Goal: Find specific page/section: Find specific page/section

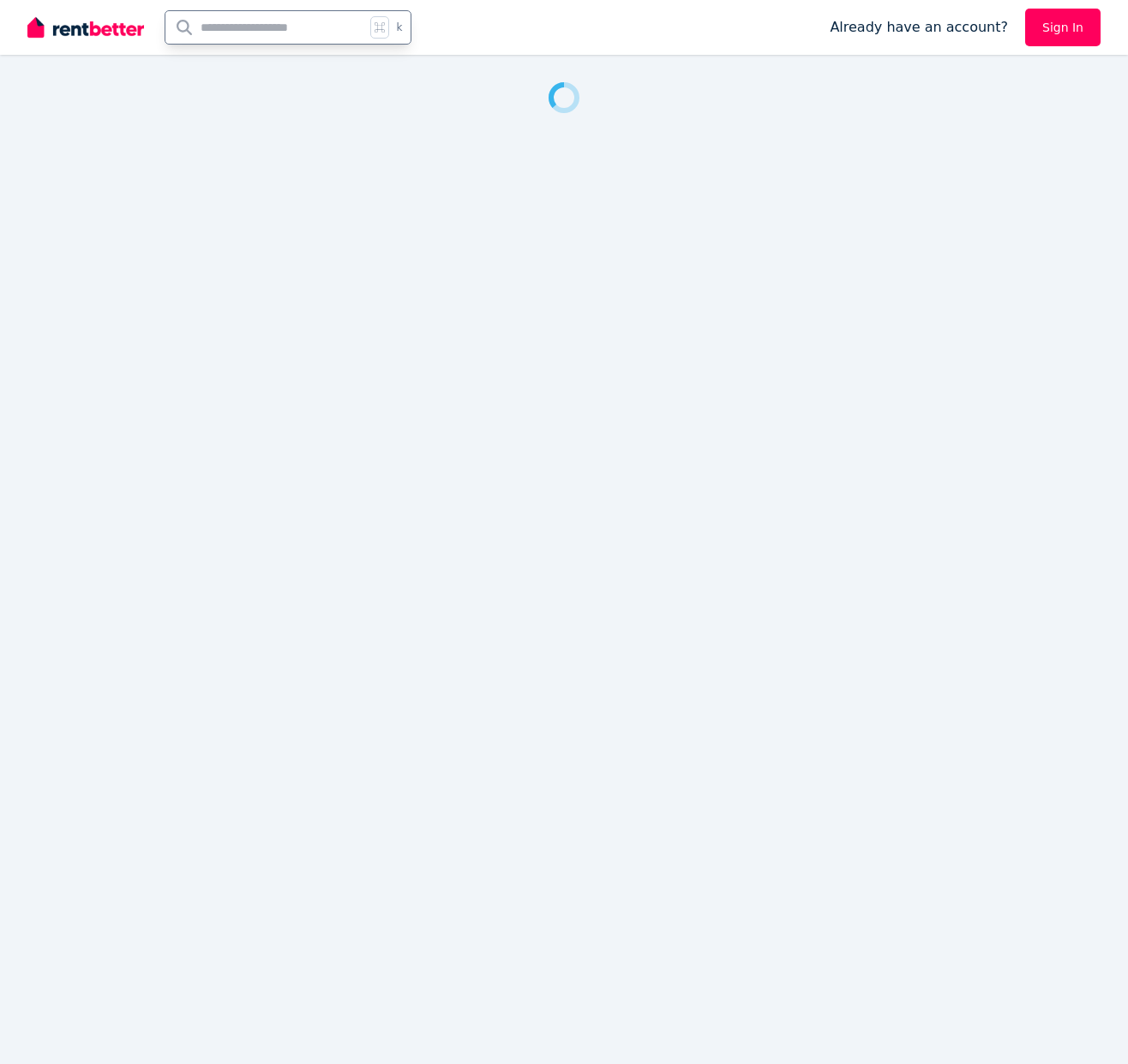
click at [263, 35] on input "text" at bounding box center [265, 27] width 199 height 33
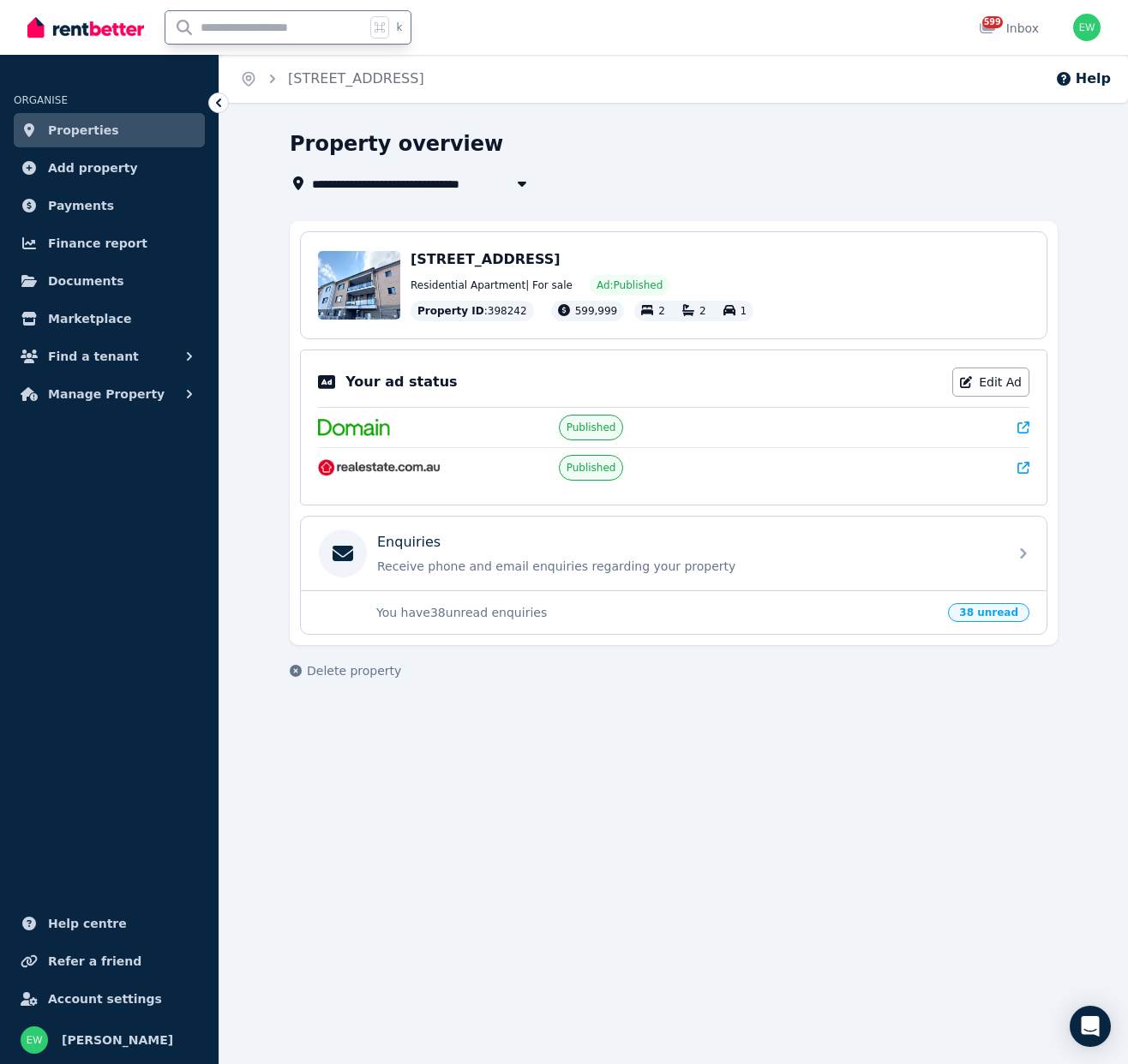
click at [268, 29] on input "text" at bounding box center [265, 27] width 199 height 33
type input "***"
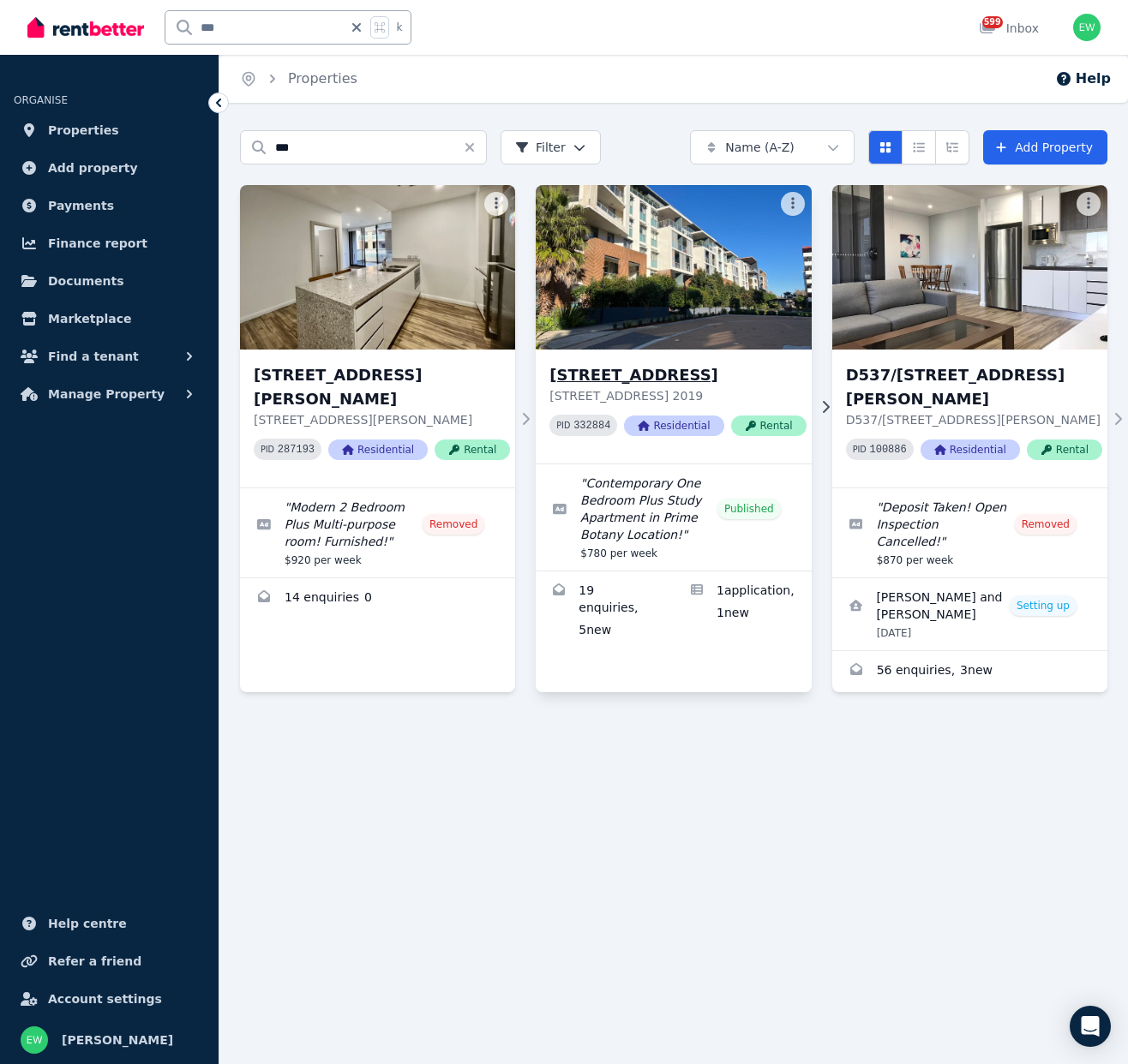
click at [641, 369] on h3 "[STREET_ADDRESS]" at bounding box center [676, 374] width 256 height 24
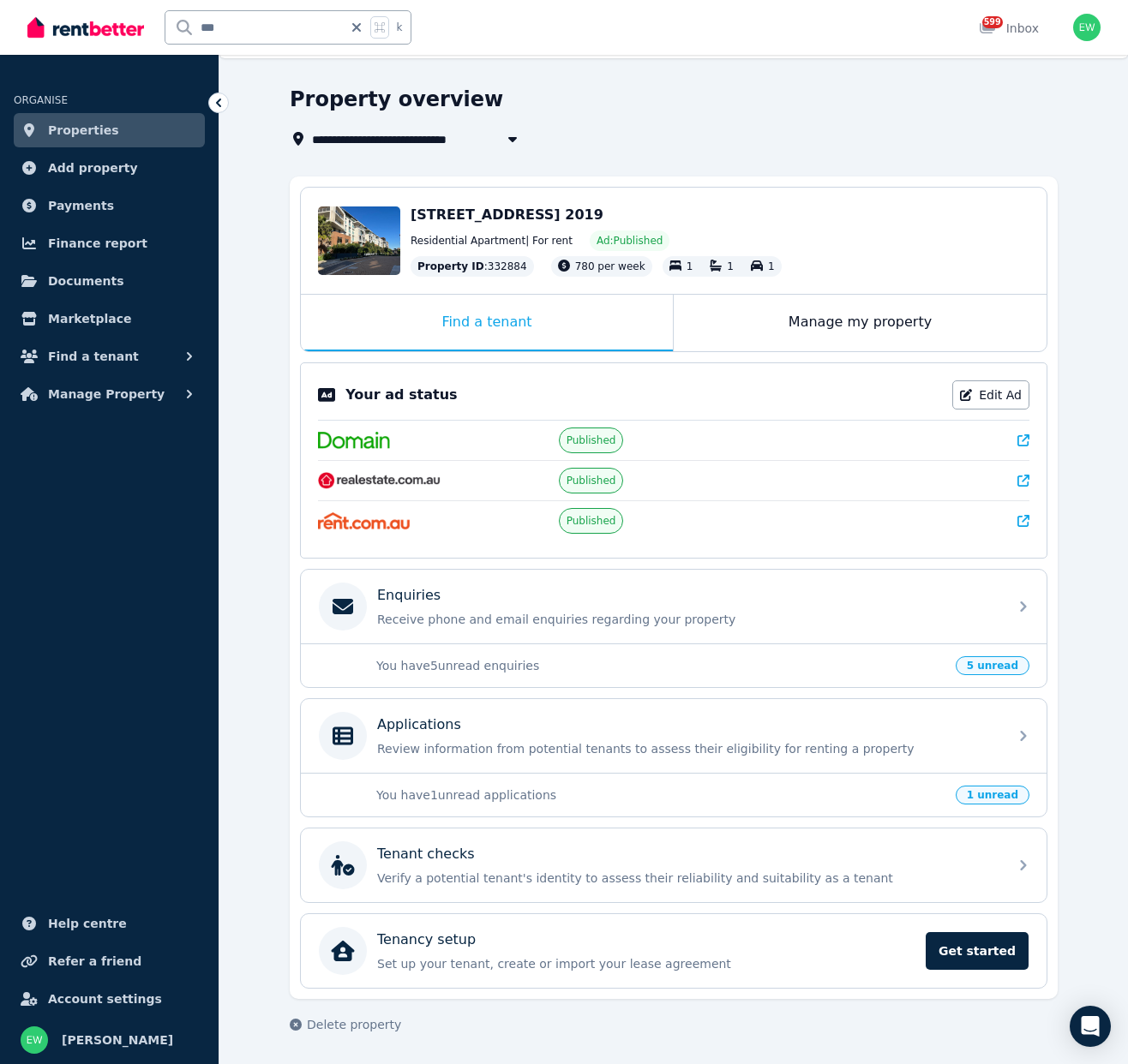
scroll to position [44, 0]
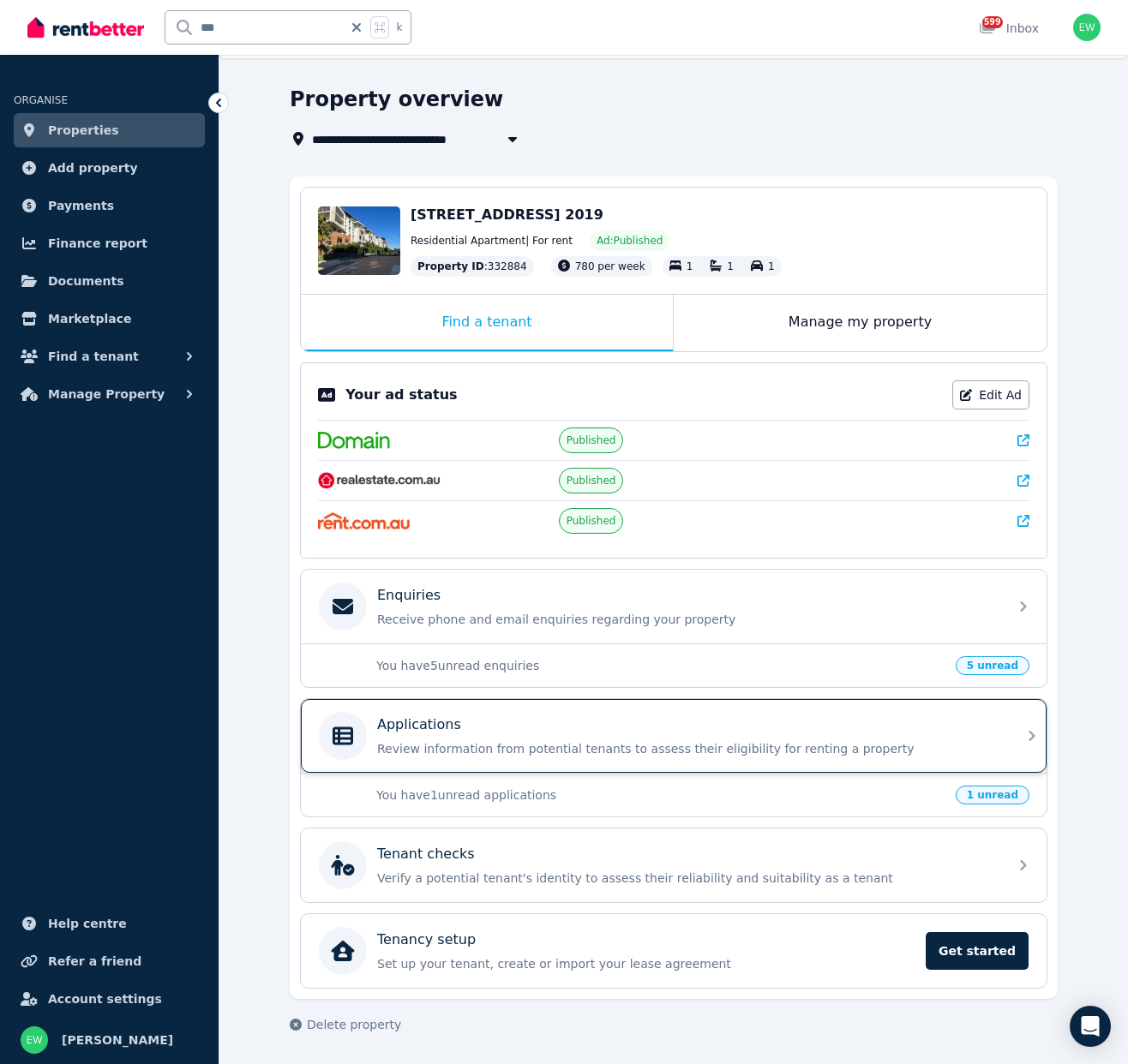
click at [640, 744] on p "Review information from potential tenants to assess their eligibility for renti…" at bounding box center [687, 748] width 621 height 17
